Goal: Check status: Check status

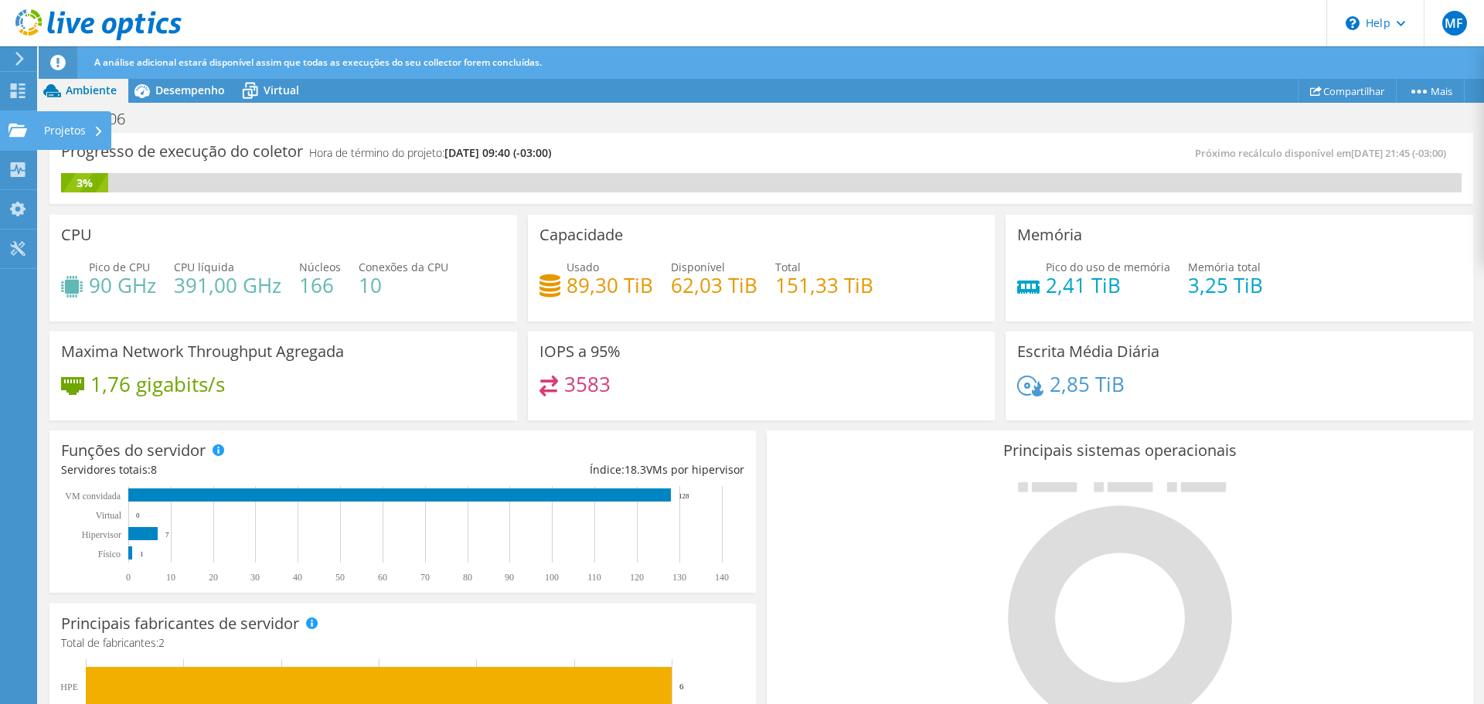
click at [77, 129] on div "Projetos" at bounding box center [73, 130] width 75 height 39
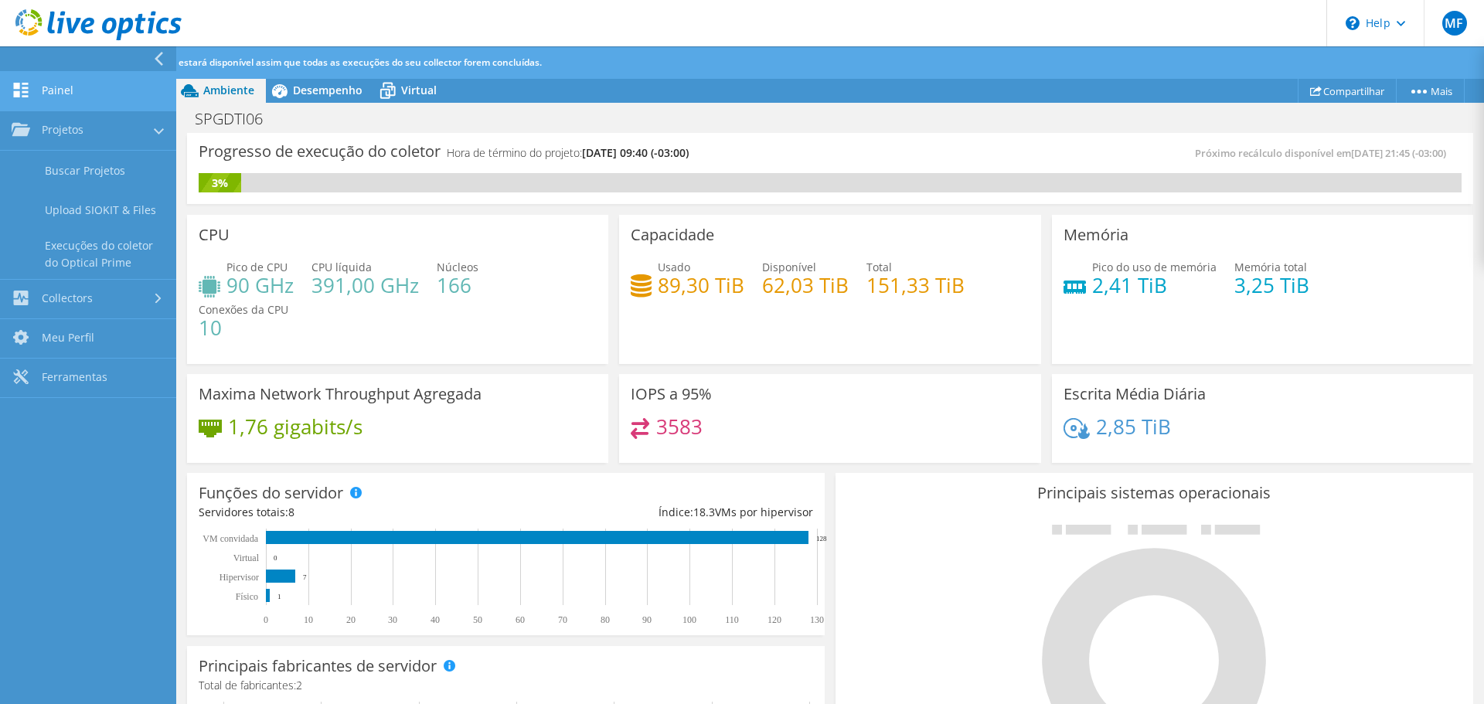
click at [81, 98] on link "Painel" at bounding box center [88, 91] width 176 height 39
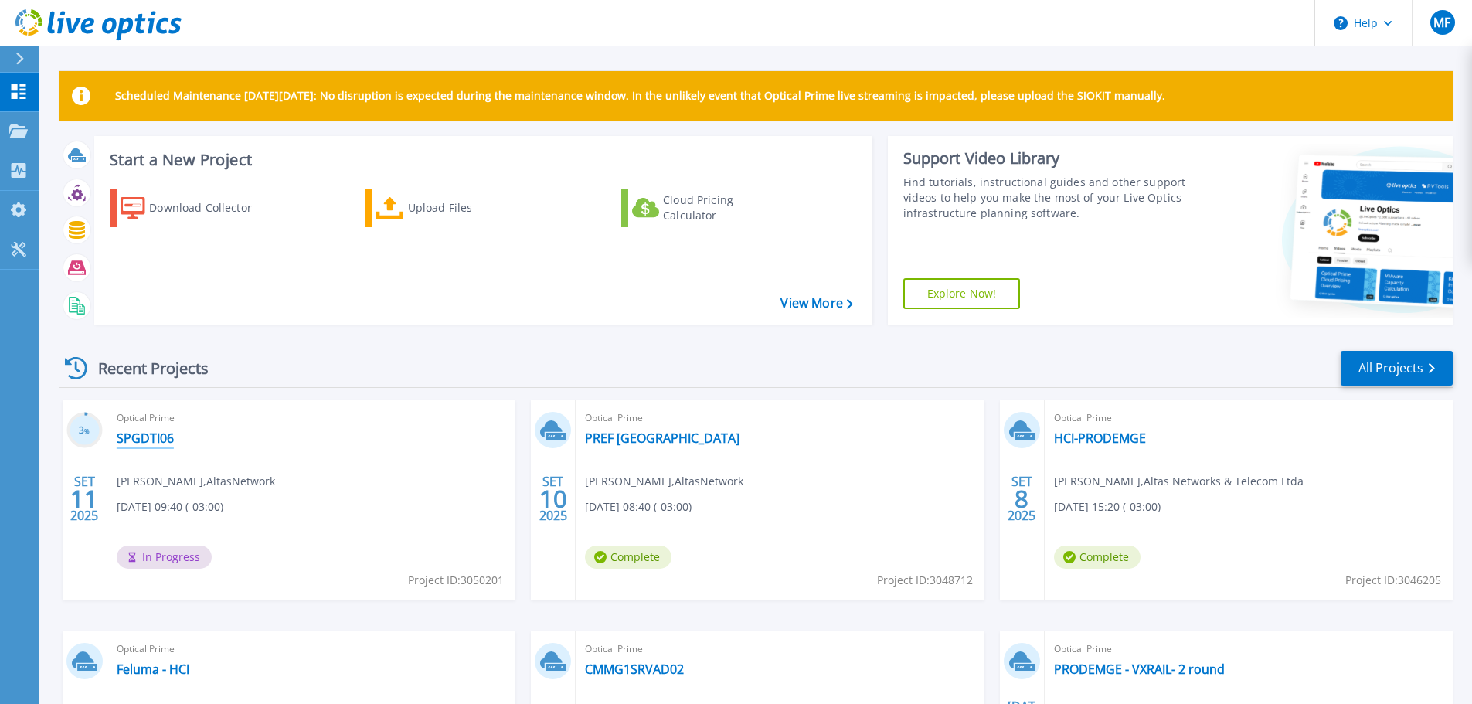
click at [170, 437] on link "SPGDTI06" at bounding box center [145, 437] width 57 height 15
